Goal: Communication & Community: Answer question/provide support

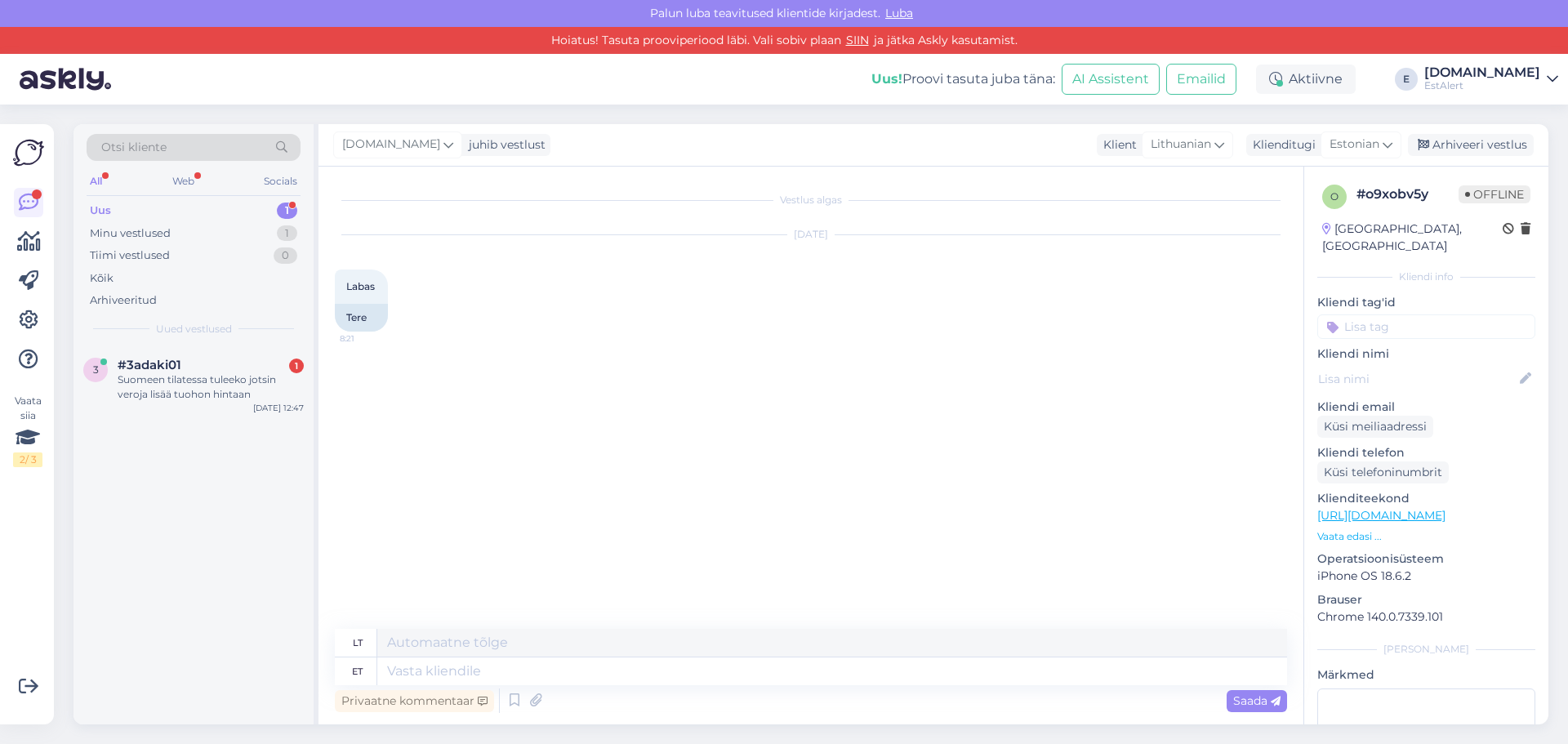
click at [141, 211] on div "Uus 1" at bounding box center [194, 210] width 214 height 23
click at [183, 381] on div "Suomeen tilatessa tuleeko jotsin veroja lisää tuohon hintaan" at bounding box center [210, 387] width 186 height 29
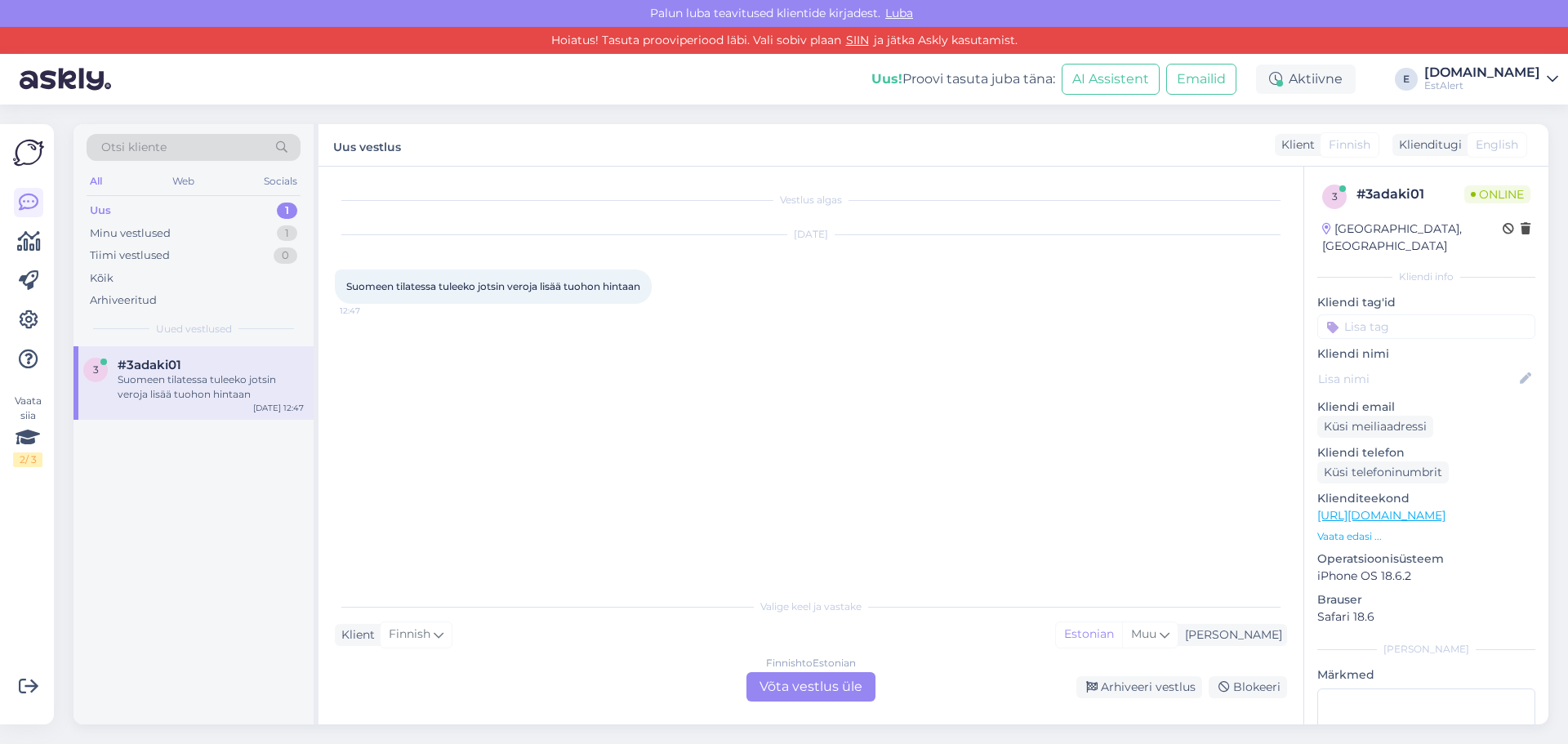
click at [836, 687] on div "Finnish to Estonian Võta vestlus üle" at bounding box center [810, 687] width 129 height 29
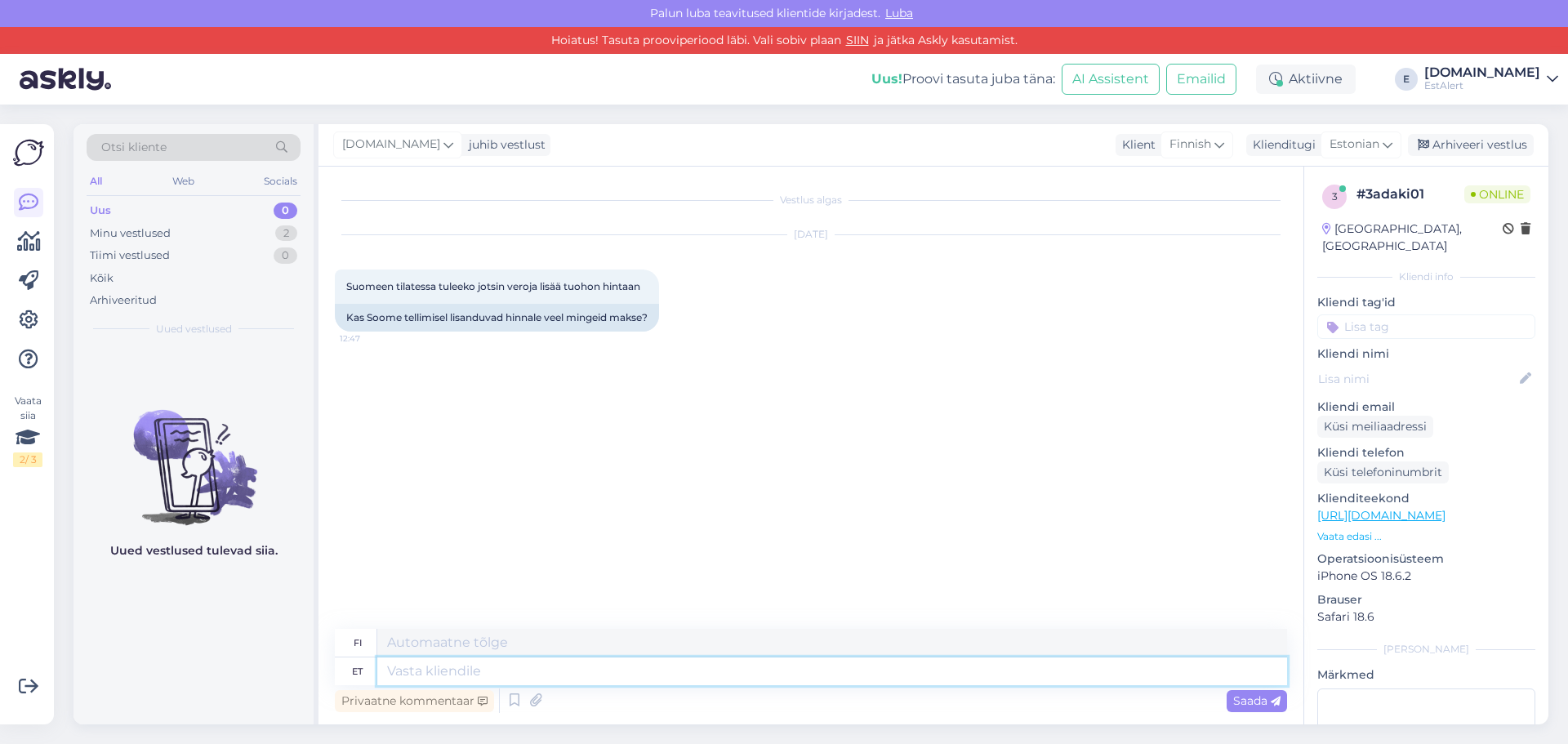
click at [666, 677] on textarea at bounding box center [832, 671] width 909 height 28
type textarea "tere"
type textarea "Hei"
type textarea "tere"
click at [1247, 702] on span "Saada" at bounding box center [1256, 700] width 47 height 15
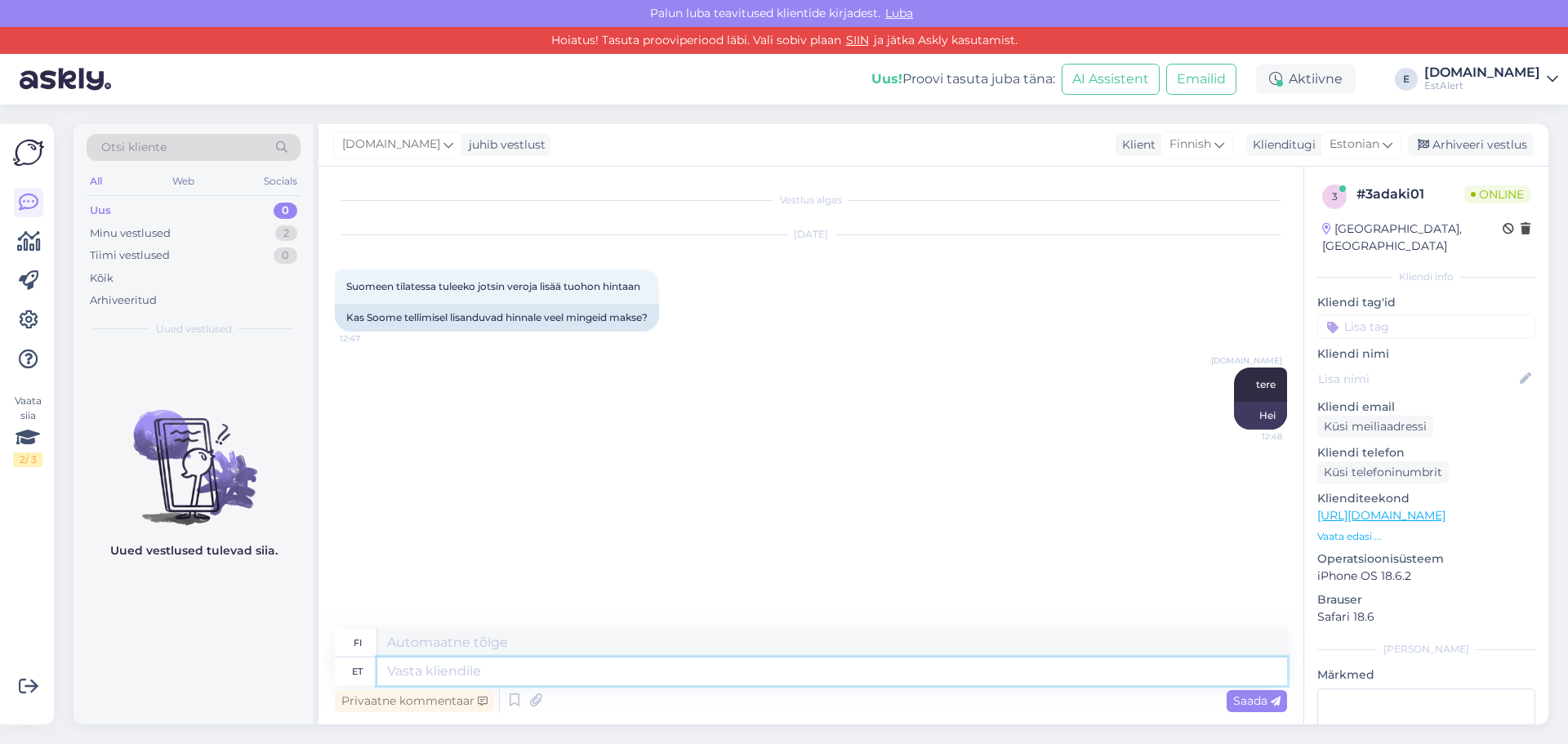
click at [1094, 677] on textarea at bounding box center [832, 671] width 909 height 28
type textarea "Ainult"
type textarea "[DEMOGRAPHIC_DATA]"
type textarea "Ainult saatekulu 5,"
type textarea "Vain toimituskulut"
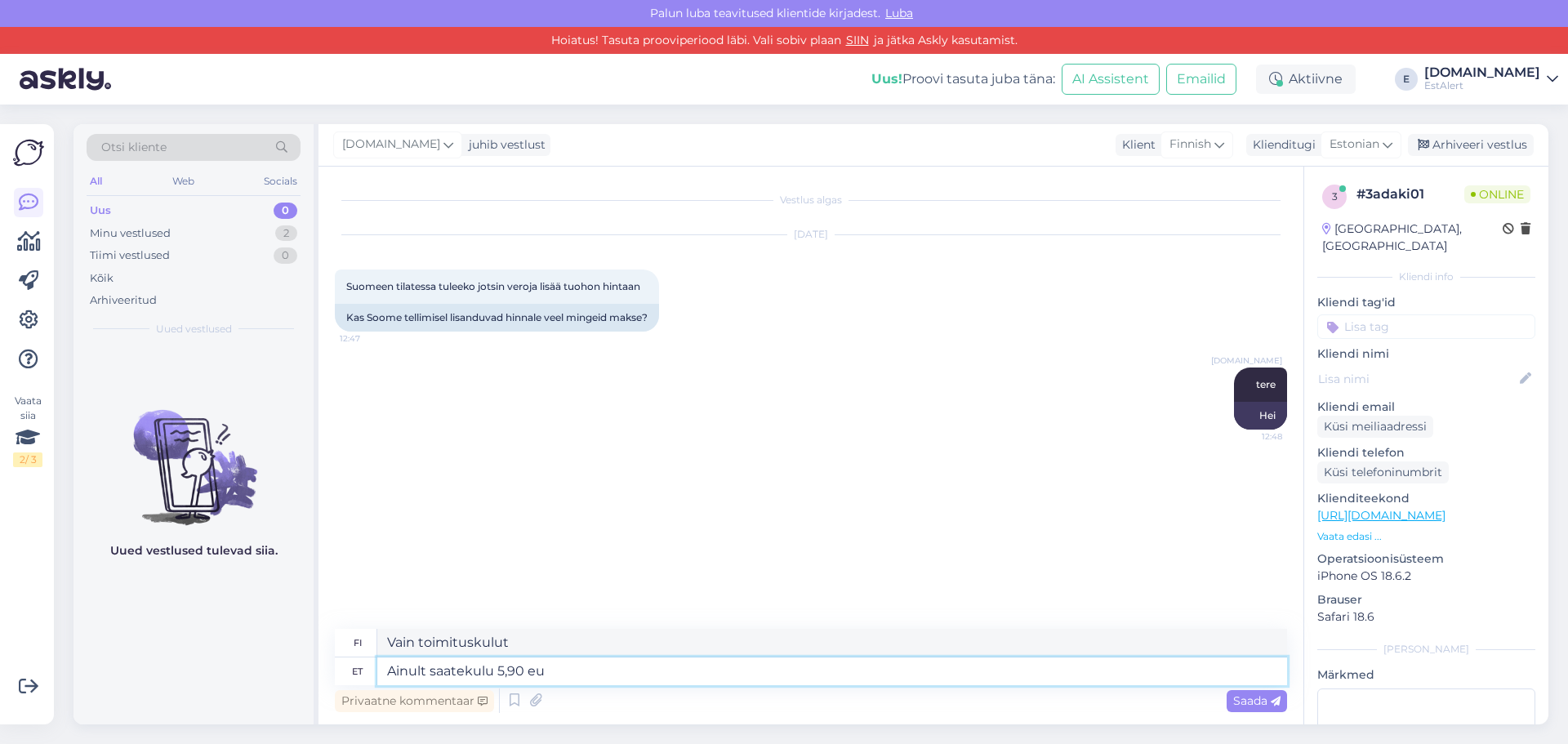
type textarea "Ainult saatekulu 5,90 eur"
type textarea "Pelkät toimituskulut 5,90 EUR"
type textarea "Ainult saatekulu 5,90 eur"
click at [1252, 696] on span "Saada" at bounding box center [1256, 700] width 47 height 15
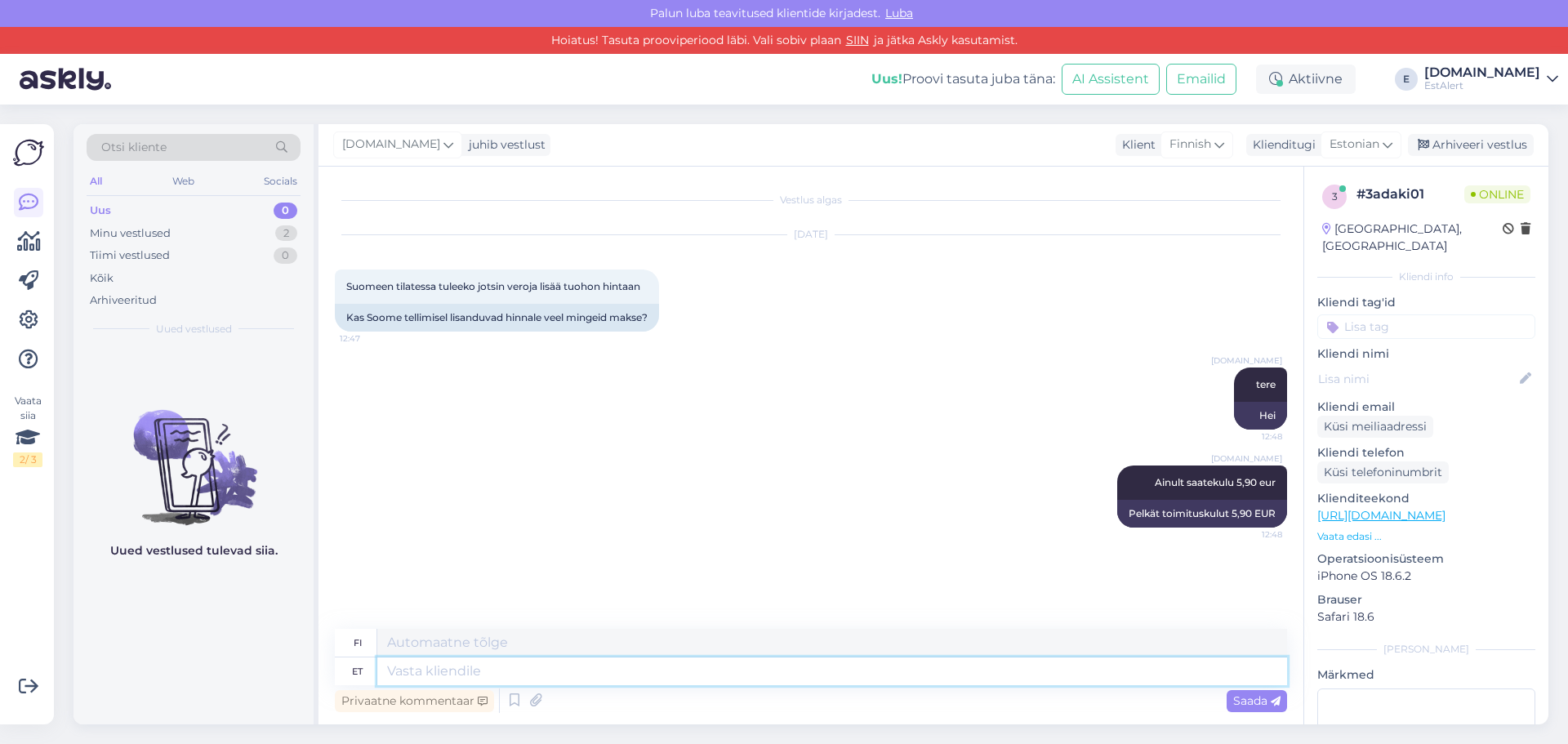
click at [1240, 680] on textarea at bounding box center [832, 671] width 909 height 28
type textarea "Hinnad"
type textarea "Hinnat"
type textarea "Hinnad sisaldavad"
type textarea "Sisalin hinnat"
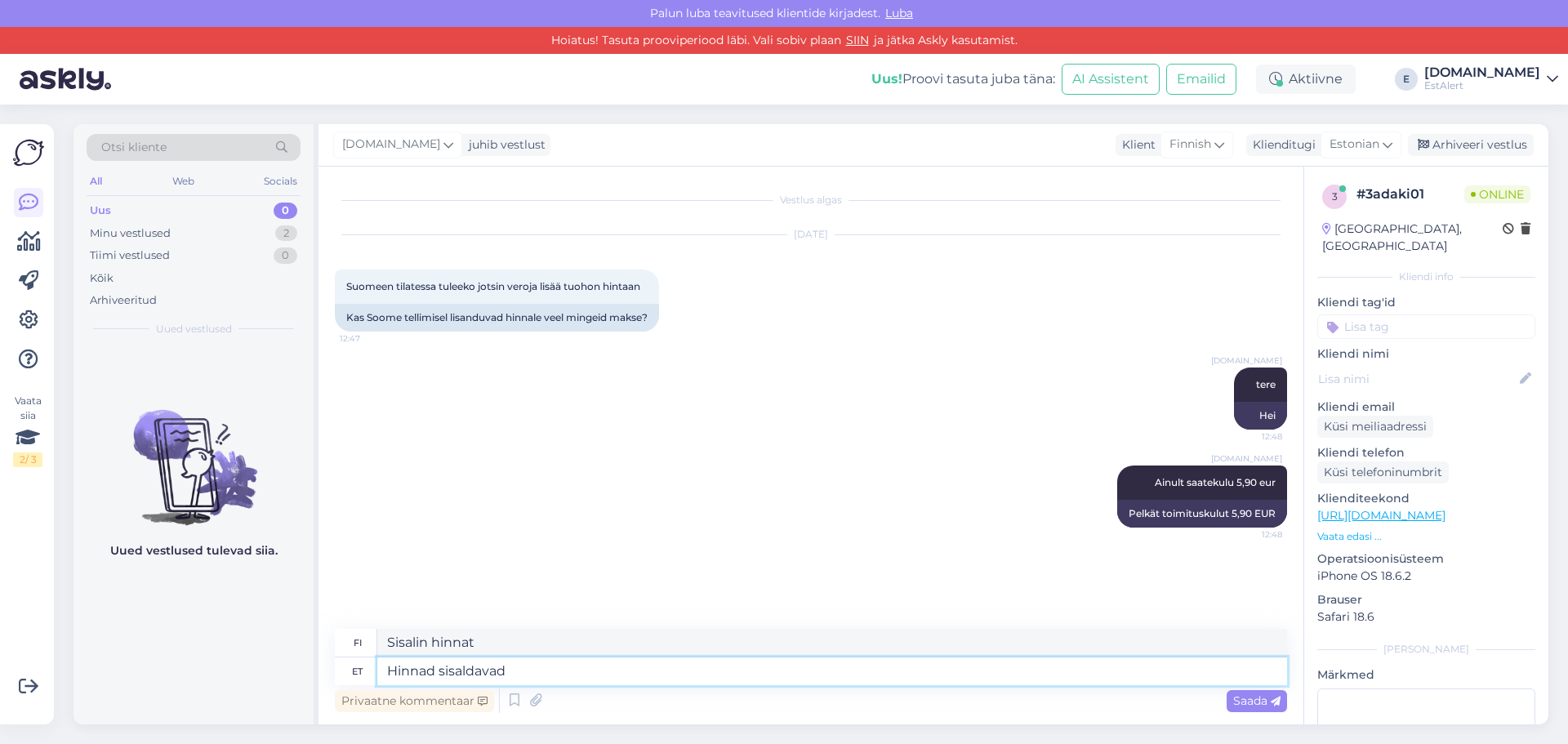
type textarea "[PERSON_NAME] sisaldavad s"
type textarea "Hinnat sisältävät"
type textarea "[PERSON_NAME] sisaldavad soomes"
type textarea "Hinnat sisältävät suomen"
type textarea "[PERSON_NAME] sisaldavad soomes kehtivat"
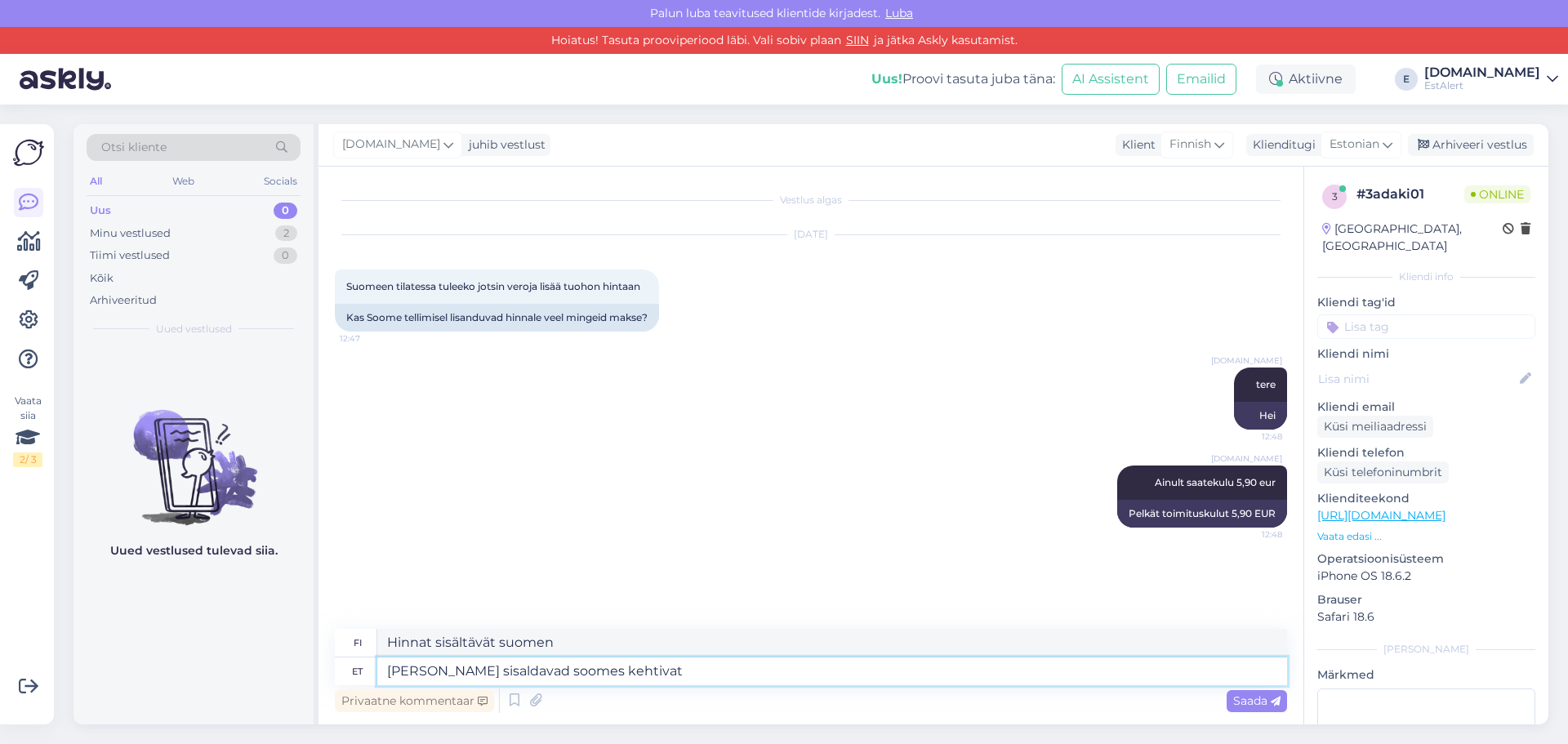
type textarea "Hinnat sisältävät kulloinkin voimassa olevan Suomen arvonlisäveron."
type textarea "[PERSON_NAME] sisaldavad soomes kehtivat käibemaksu"
type textarea "Hinnat sisältävät Suomen arvonlisäveron."
type textarea "[PERSON_NAME] sisaldavad soomes kehtivat käibemaksu 25,5"
type textarea "Hinnat sisältävät 25 euron arvonlisäveron,"
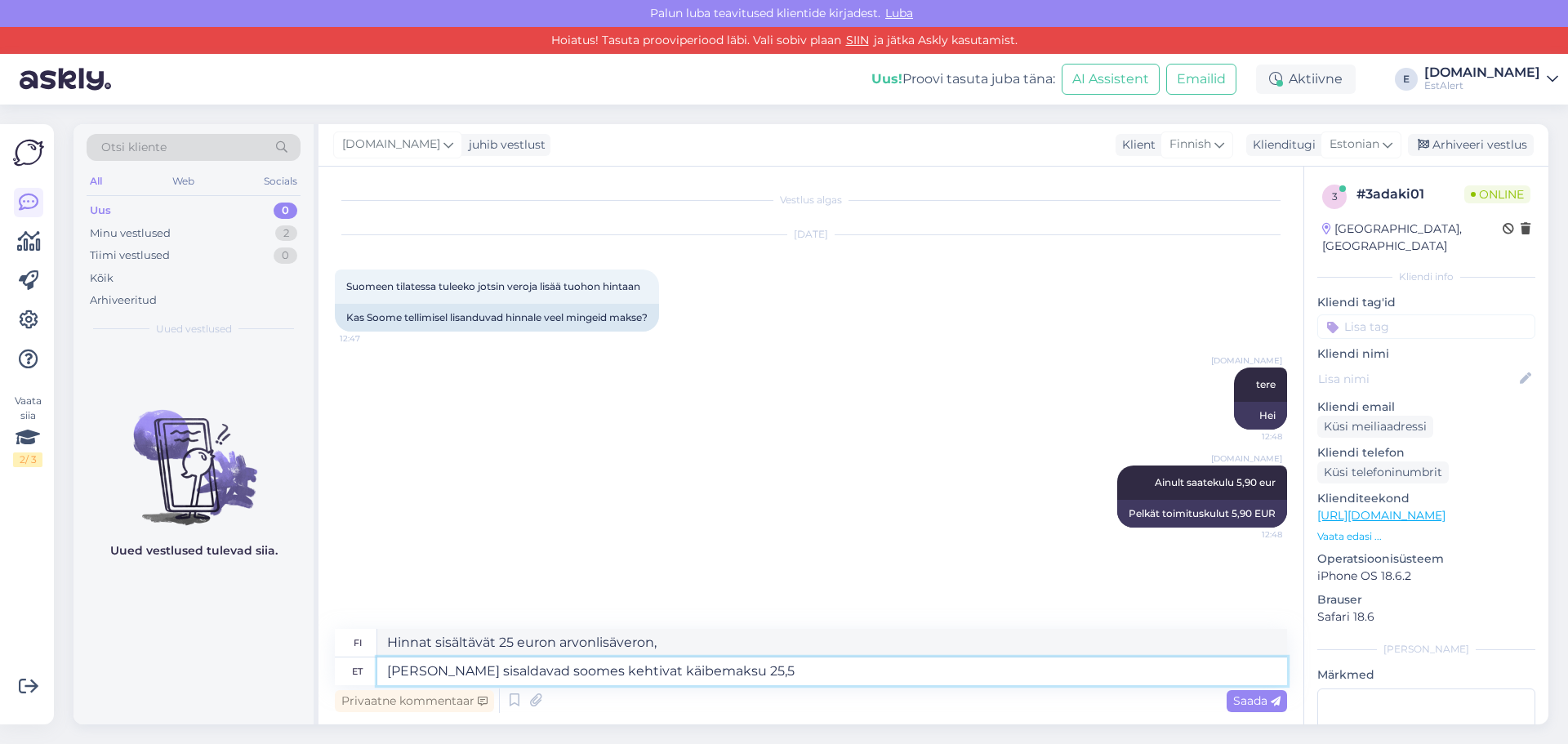
type textarea "[PERSON_NAME] sisaldavad soomes kehtivat käibemaksu 25,5%"
type textarea "Hinnat sisältävät 25,5 %:n arvonlisäveron."
